Goal: Information Seeking & Learning: Learn about a topic

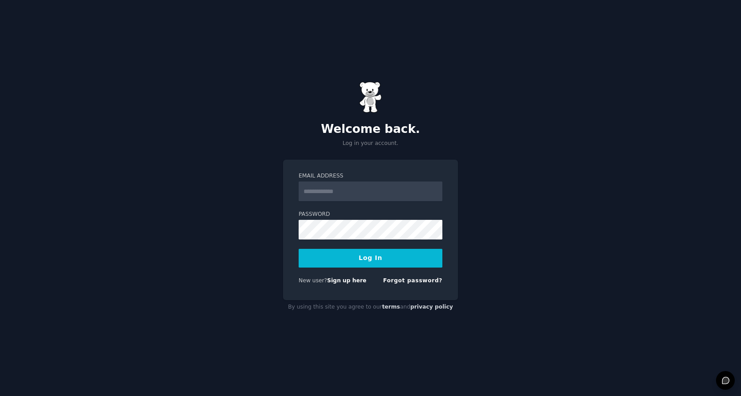
type input "**********"
click at [351, 252] on button "Log In" at bounding box center [370, 258] width 144 height 19
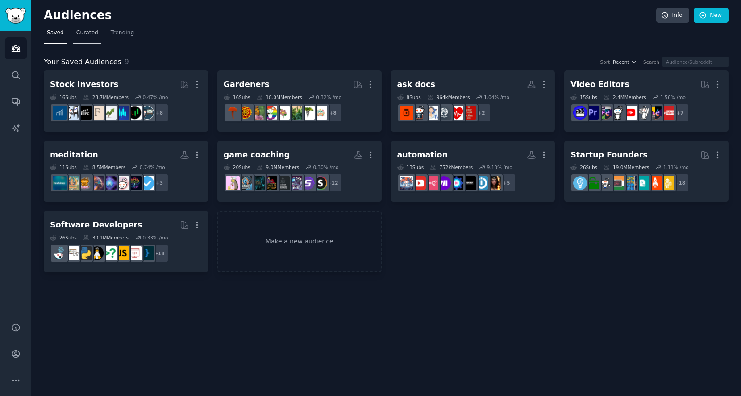
click at [81, 40] on link "Curated" at bounding box center [87, 35] width 28 height 18
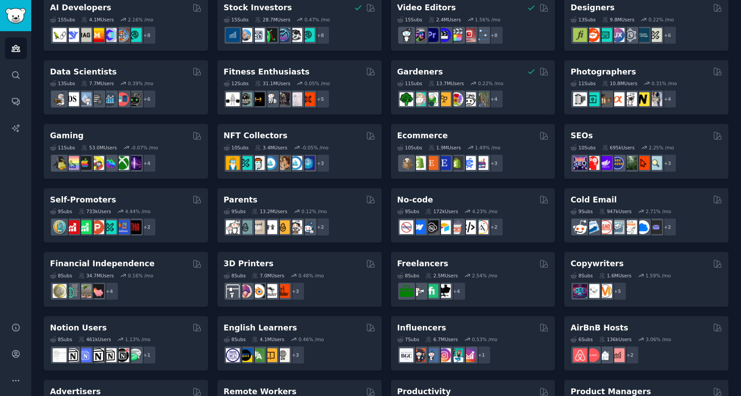
scroll to position [248, 0]
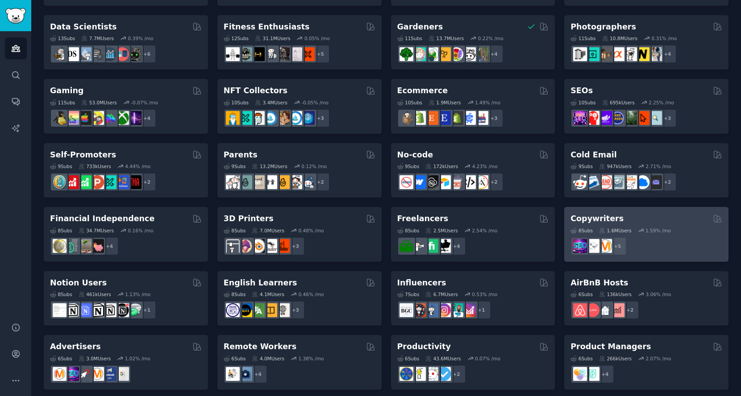
click at [601, 213] on h2 "Copywriters" at bounding box center [596, 218] width 53 height 11
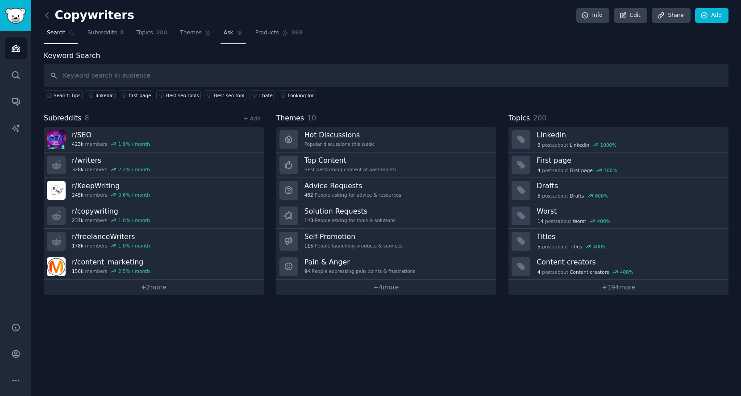
click at [225, 32] on span "Ask" at bounding box center [229, 33] width 10 height 8
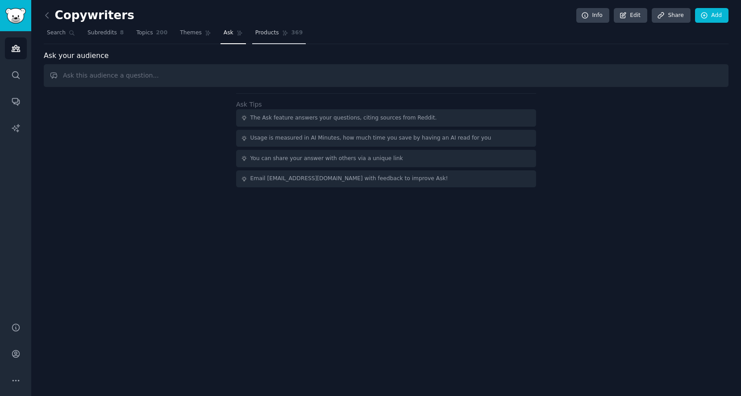
click at [257, 31] on span "Products" at bounding box center [267, 33] width 24 height 8
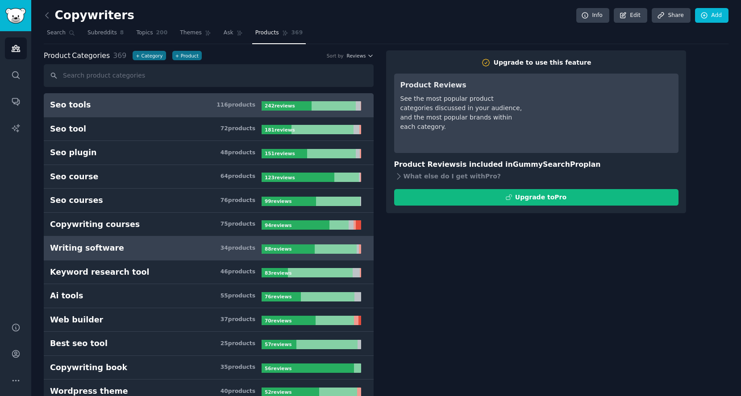
click at [105, 249] on div "Writing software" at bounding box center [87, 248] width 74 height 11
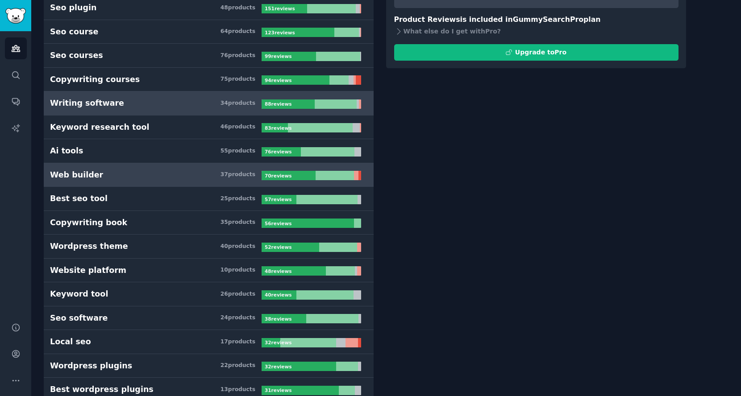
scroll to position [149, 0]
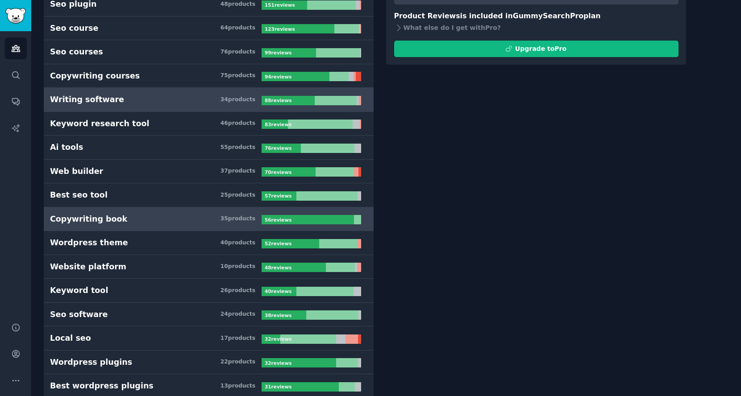
click at [102, 220] on div "Copywriting book" at bounding box center [88, 219] width 77 height 11
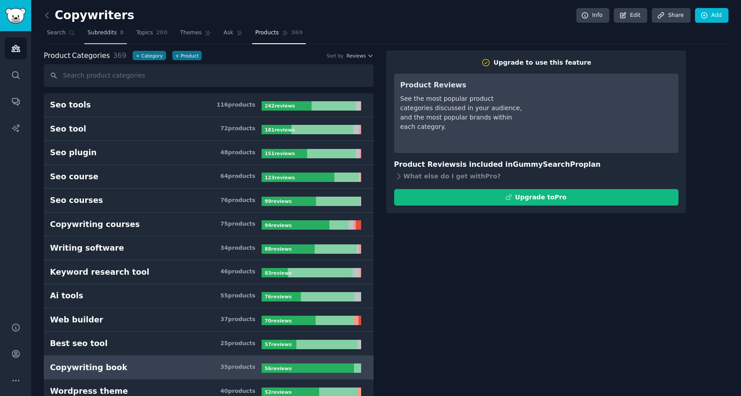
click at [103, 37] on link "Subreddits 8" at bounding box center [105, 35] width 42 height 18
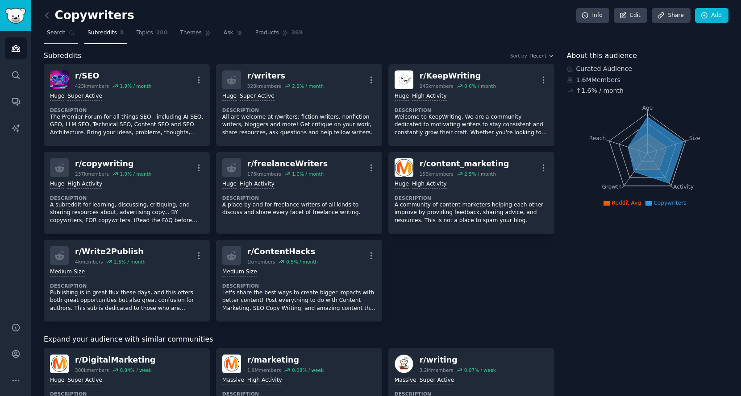
click at [58, 35] on span "Search" at bounding box center [56, 33] width 19 height 8
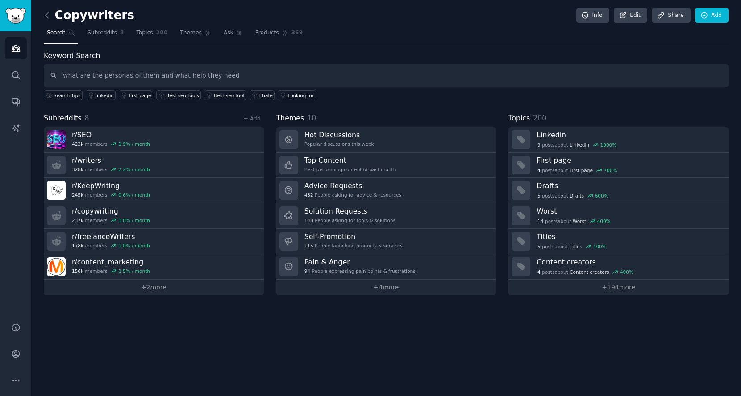
type input "what are the personas of them and what help they need"
click at [220, 31] on link "Ask" at bounding box center [232, 35] width 25 height 18
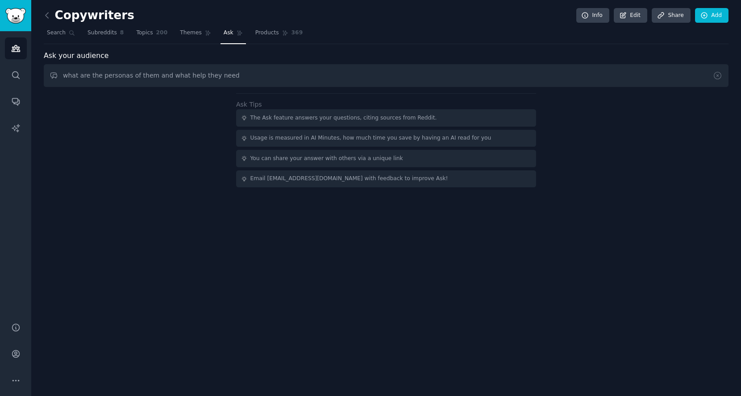
type input "what are the personas of them and what help they need"
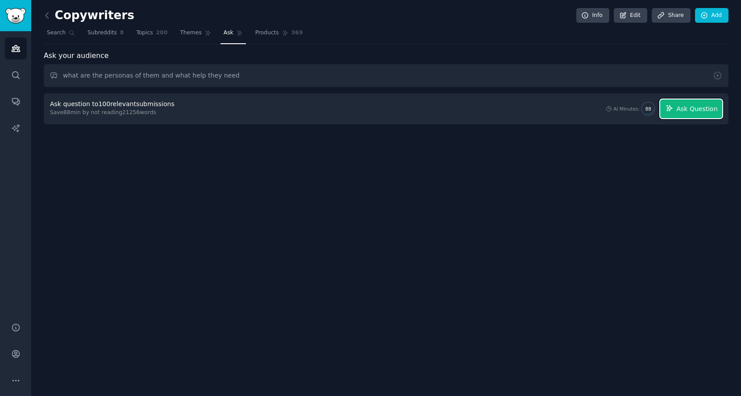
click at [686, 107] on span "Ask Question" at bounding box center [696, 108] width 41 height 9
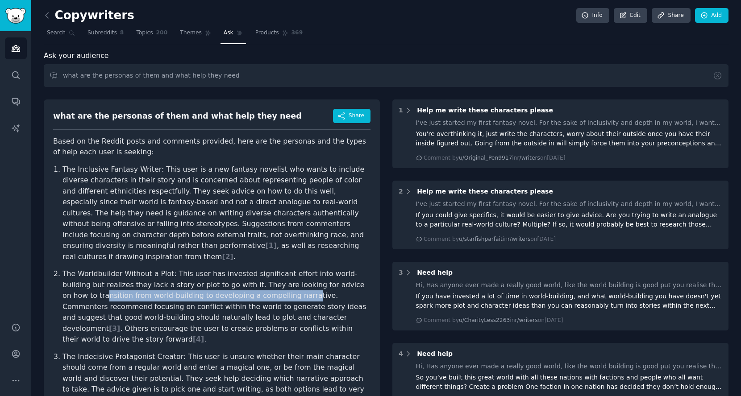
drag, startPoint x: 99, startPoint y: 294, endPoint x: 302, endPoint y: 298, distance: 203.9
click at [302, 298] on p "The Worldbuilder Without a Plot: This user has invested significant effort into…" at bounding box center [216, 307] width 308 height 77
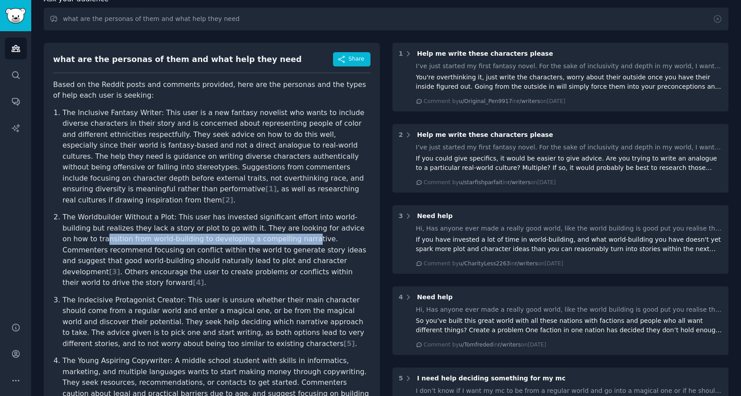
scroll to position [99, 0]
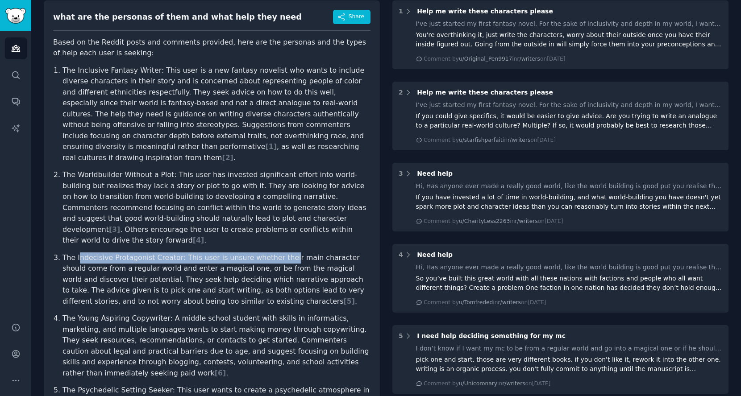
drag, startPoint x: 80, startPoint y: 261, endPoint x: 289, endPoint y: 261, distance: 208.8
click at [289, 261] on p "The Indecisive Protagonist Creator: This user is unsure whether their main char…" at bounding box center [216, 280] width 308 height 55
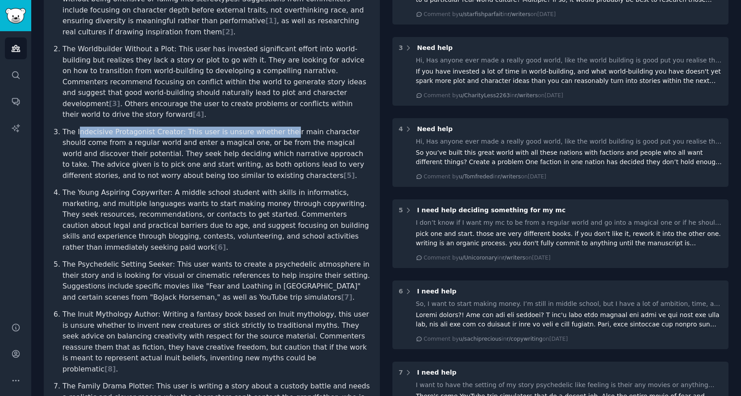
scroll to position [248, 0]
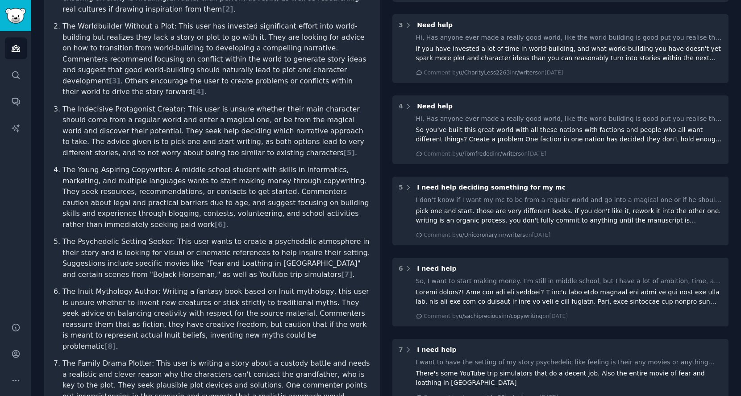
click at [183, 169] on p "The Young Aspiring Copywriter: A middle school student with skills in informati…" at bounding box center [216, 198] width 308 height 66
drag, startPoint x: 95, startPoint y: 177, endPoint x: 157, endPoint y: 182, distance: 62.2
click at [157, 182] on p "The Young Aspiring Copywriter: A middle school student with skills in informati…" at bounding box center [216, 198] width 308 height 66
click at [203, 183] on p "The Young Aspiring Copywriter: A middle school student with skills in informati…" at bounding box center [216, 198] width 308 height 66
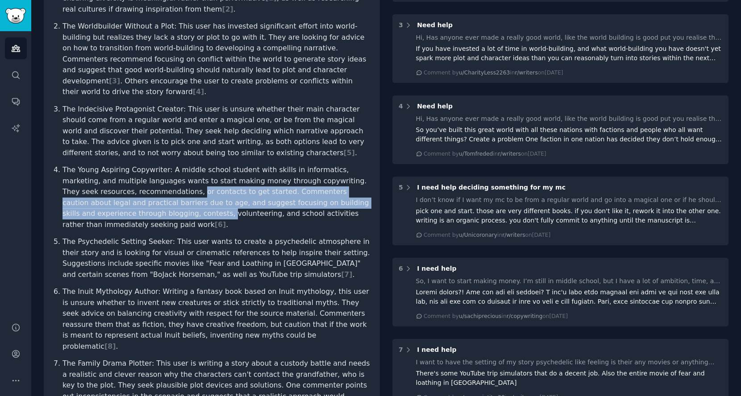
drag, startPoint x: 198, startPoint y: 186, endPoint x: 195, endPoint y: 210, distance: 23.8
click at [195, 210] on p "The Young Aspiring Copywriter: A middle school student with skills in informati…" at bounding box center [216, 198] width 308 height 66
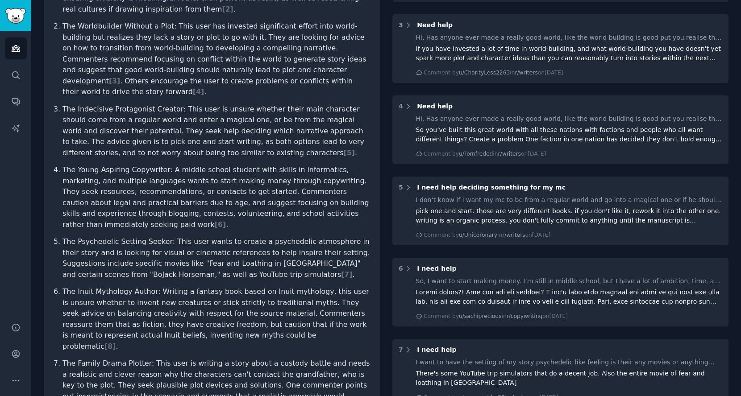
click at [116, 245] on p "The Psychedelic Setting Seeker: This user wants to create a psychedelic atmosph…" at bounding box center [216, 258] width 308 height 44
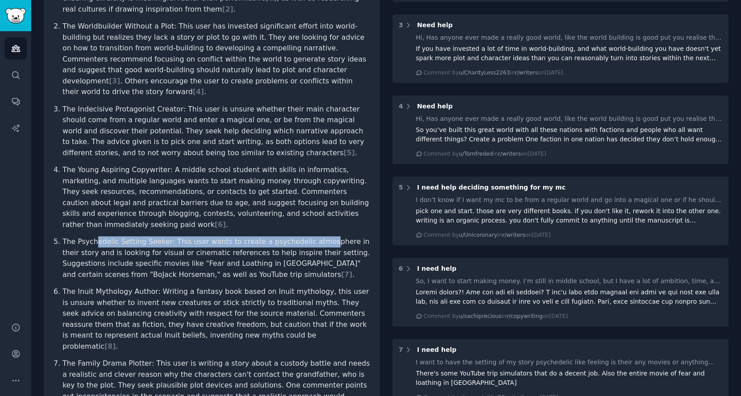
drag, startPoint x: 98, startPoint y: 236, endPoint x: 322, endPoint y: 245, distance: 224.1
click at [322, 245] on p "The Psychedelic Setting Seeker: This user wants to create a psychedelic atmosph…" at bounding box center [216, 258] width 308 height 44
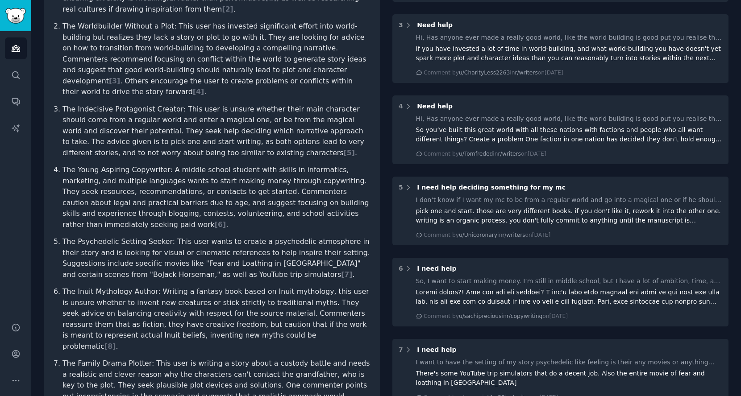
click at [158, 247] on p "The Psychedelic Setting Seeker: This user wants to create a psychedelic atmosph…" at bounding box center [216, 258] width 308 height 44
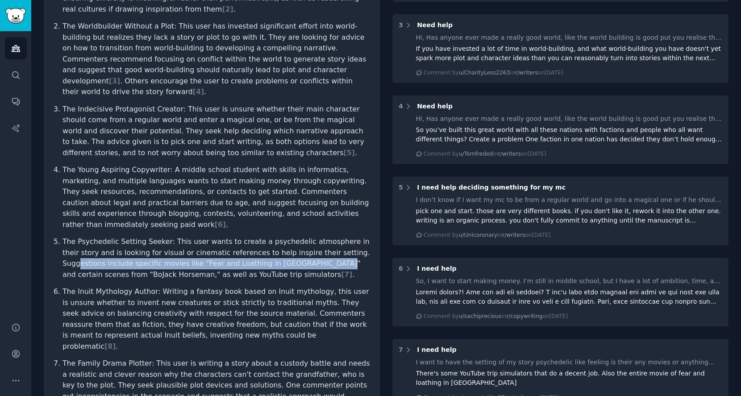
drag, startPoint x: 79, startPoint y: 261, endPoint x: 332, endPoint y: 267, distance: 253.0
click at [332, 267] on p "The Psychedelic Setting Seeker: This user wants to create a psychedelic atmosph…" at bounding box center [216, 258] width 308 height 44
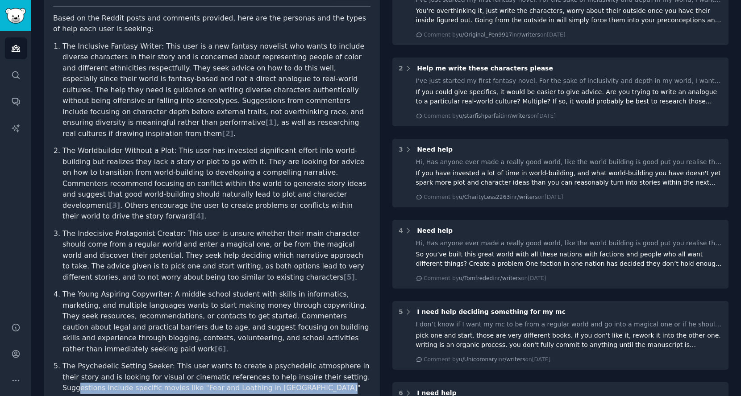
scroll to position [0, 0]
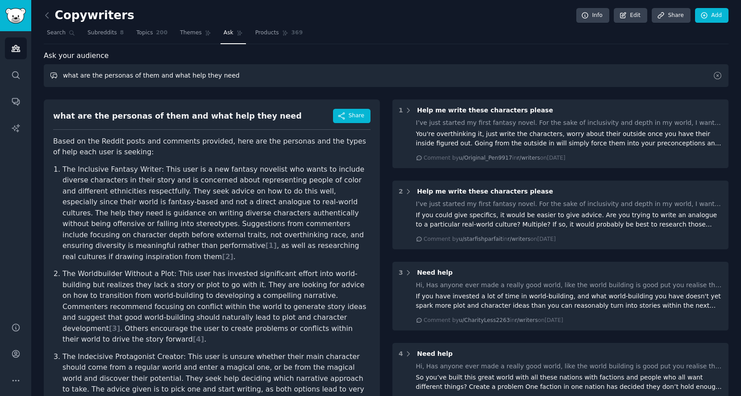
click at [156, 76] on input "what are the personas of them and what help they need" at bounding box center [386, 75] width 684 height 23
click at [249, 75] on input "what are the personas of them and what help they need" at bounding box center [386, 75] width 684 height 23
drag, startPoint x: 170, startPoint y: 76, endPoint x: 47, endPoint y: 77, distance: 123.6
click at [47, 77] on input "what are the personas of them and what help they need" at bounding box center [386, 75] width 684 height 23
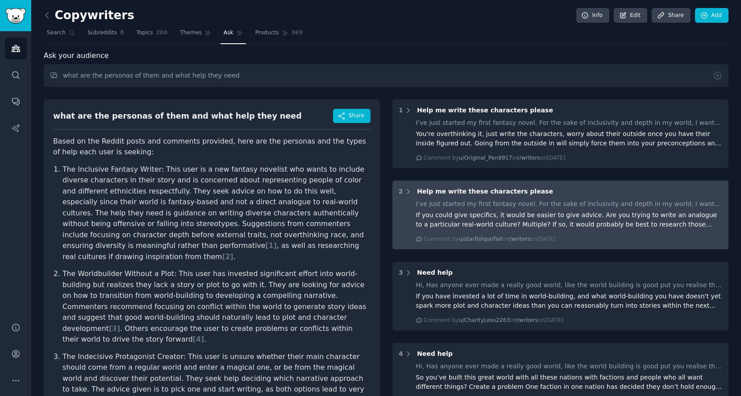
click at [537, 219] on div "If you could give specifics, it would be easier to give advice. Are you trying …" at bounding box center [569, 220] width 307 height 19
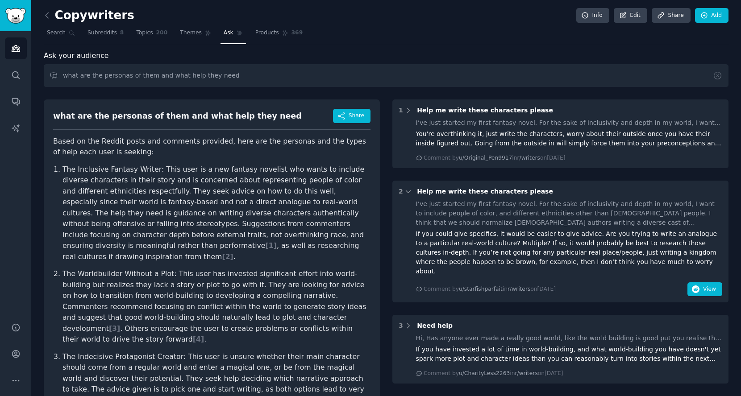
click at [481, 226] on div "I’ve just started my first fantasy novel. For the sake of inclusivity and depth…" at bounding box center [569, 213] width 307 height 28
click at [476, 229] on div "If you could give specifics, it would be easier to give advice. Are you trying …" at bounding box center [569, 252] width 307 height 47
click at [697, 286] on icon "button" at bounding box center [696, 290] width 8 height 8
click at [49, 15] on icon at bounding box center [46, 15] width 9 height 9
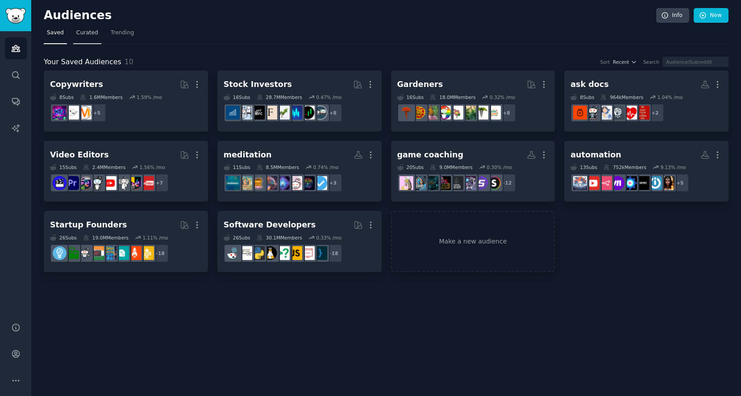
click at [91, 38] on link "Curated" at bounding box center [87, 35] width 28 height 18
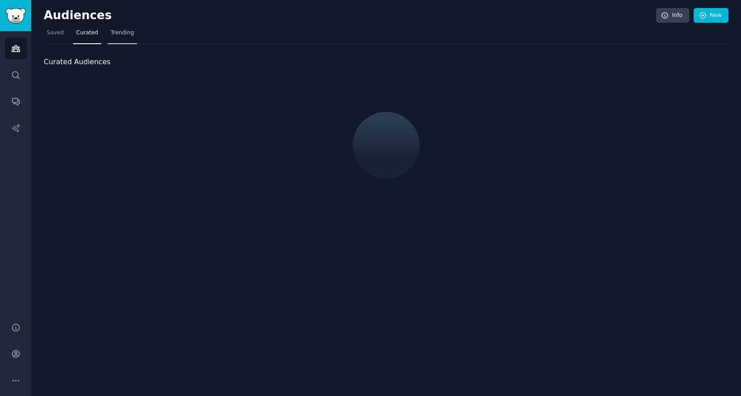
click at [122, 33] on span "Trending" at bounding box center [122, 33] width 23 height 8
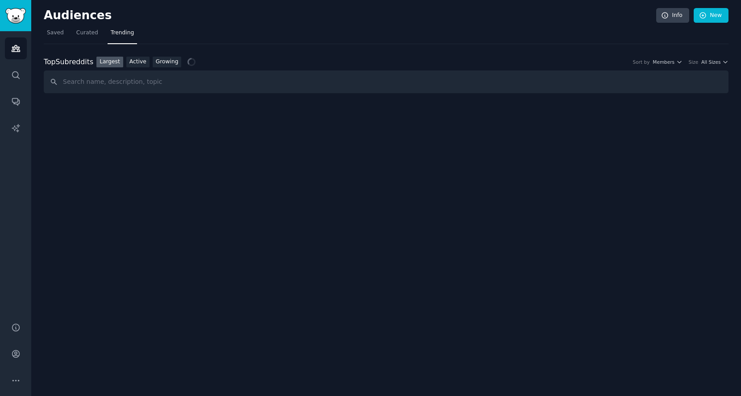
drag, startPoint x: 162, startPoint y: 78, endPoint x: 162, endPoint y: 68, distance: 10.3
click at [162, 78] on input "text" at bounding box center [386, 81] width 684 height 23
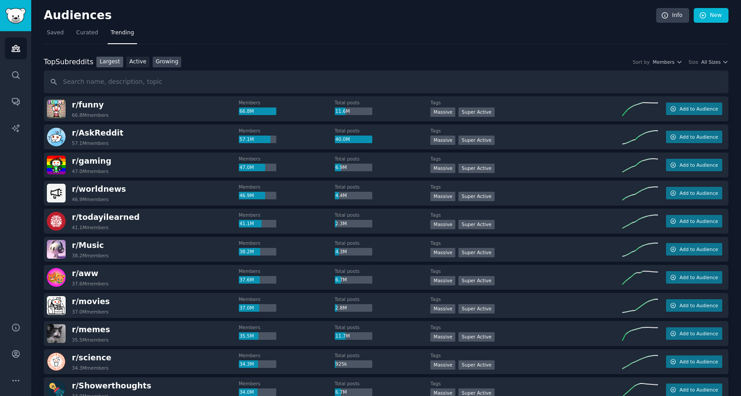
click at [161, 60] on link "Growing" at bounding box center [167, 62] width 29 height 11
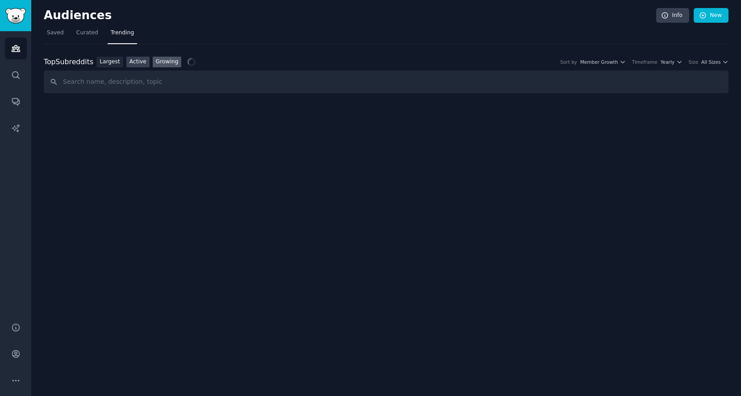
click at [127, 62] on link "Active" at bounding box center [137, 62] width 23 height 11
click at [130, 86] on input "text" at bounding box center [386, 81] width 684 height 23
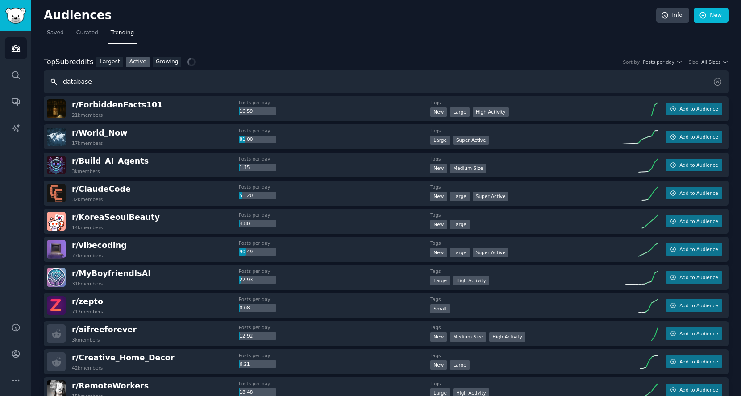
drag, startPoint x: 108, startPoint y: 85, endPoint x: 25, endPoint y: 85, distance: 83.0
click at [25, 85] on div "Audiences Search Conversations AI Reports Help Account More Audiences Info New …" at bounding box center [370, 198] width 741 height 396
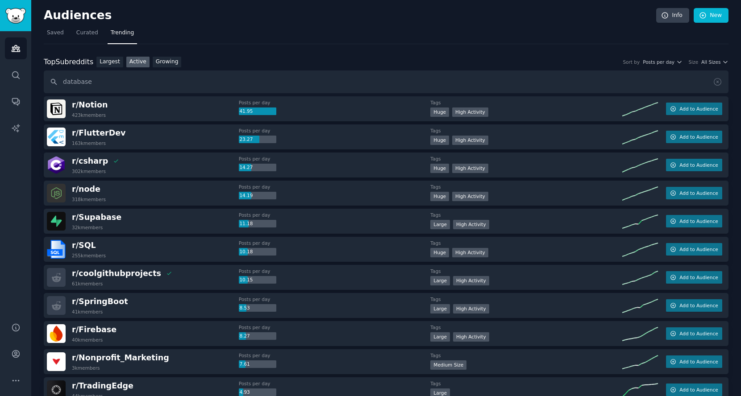
click at [350, 34] on nav "Saved Curated Trending" at bounding box center [386, 35] width 684 height 18
drag, startPoint x: 107, startPoint y: 87, endPoint x: 33, endPoint y: 83, distance: 73.7
drag, startPoint x: 93, startPoint y: 85, endPoint x: 35, endPoint y: 82, distance: 58.1
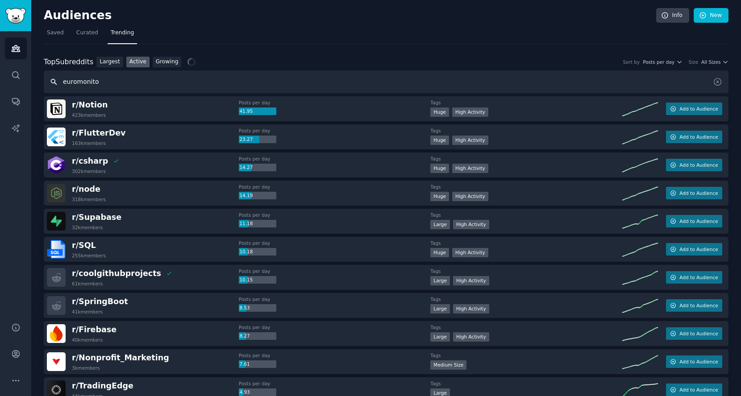
type input "euromonitor"
drag, startPoint x: 111, startPoint y: 83, endPoint x: 49, endPoint y: 77, distance: 62.3
click at [49, 77] on input "euromonitor" at bounding box center [386, 81] width 684 height 23
type input "statista"
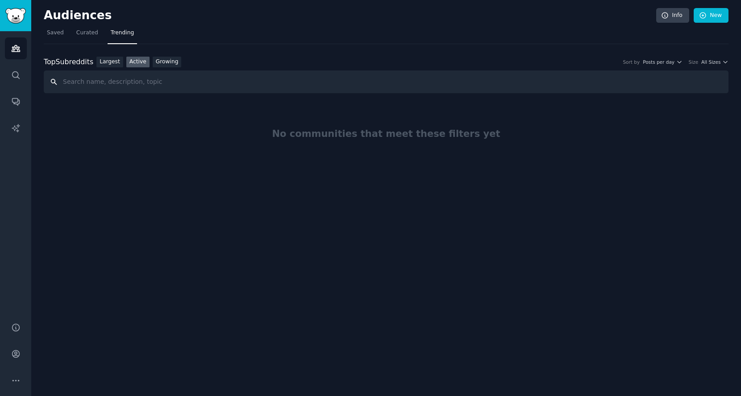
paste input "euromonitor"
drag, startPoint x: 131, startPoint y: 79, endPoint x: 60, endPoint y: 79, distance: 71.4
click at [60, 79] on input "euromonitor" at bounding box center [386, 81] width 684 height 23
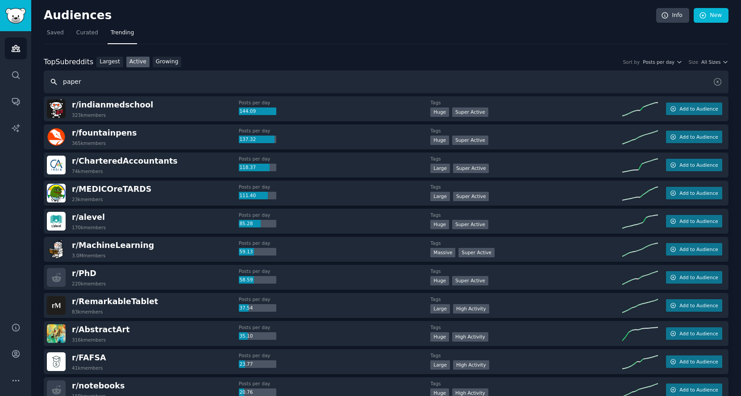
drag, startPoint x: 104, startPoint y: 83, endPoint x: 41, endPoint y: 89, distance: 62.2
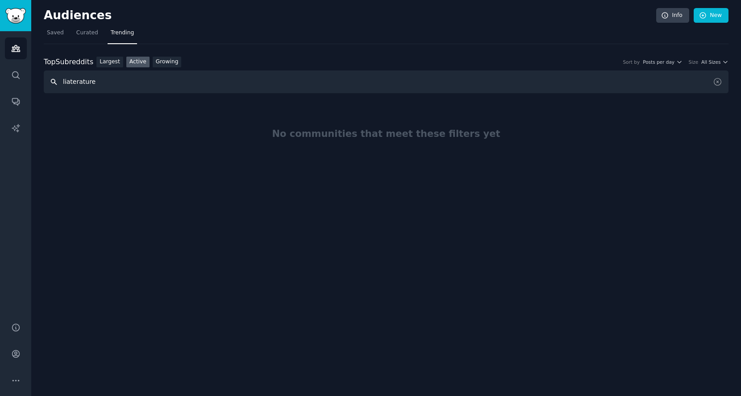
drag, startPoint x: 112, startPoint y: 86, endPoint x: 0, endPoint y: 86, distance: 112.0
click at [0, 86] on div "Advanced Search Audiences Search Conversations AI Reports Help Account More Aud…" at bounding box center [370, 198] width 741 height 396
type input "literature"
